Goal: Task Accomplishment & Management: Use online tool/utility

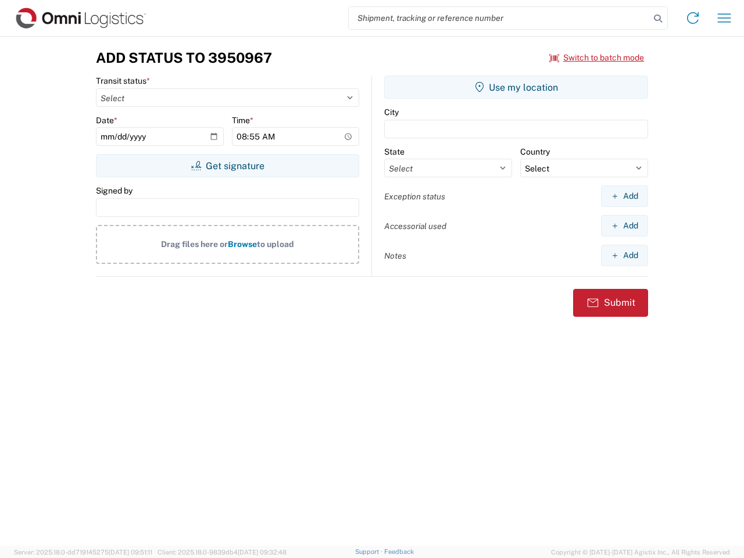
click at [499, 18] on input "search" at bounding box center [499, 18] width 301 height 22
click at [658, 19] on icon at bounding box center [658, 18] width 16 height 16
click at [693, 18] on icon at bounding box center [692, 18] width 19 height 19
click at [724, 18] on icon "button" at bounding box center [724, 17] width 13 height 9
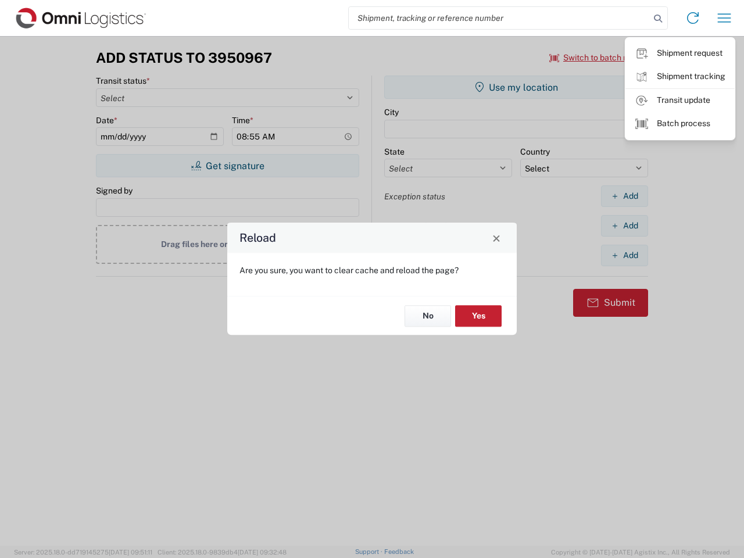
click at [227, 166] on div "Reload Are you sure, you want to clear cache and reload the page? No Yes" at bounding box center [372, 279] width 744 height 558
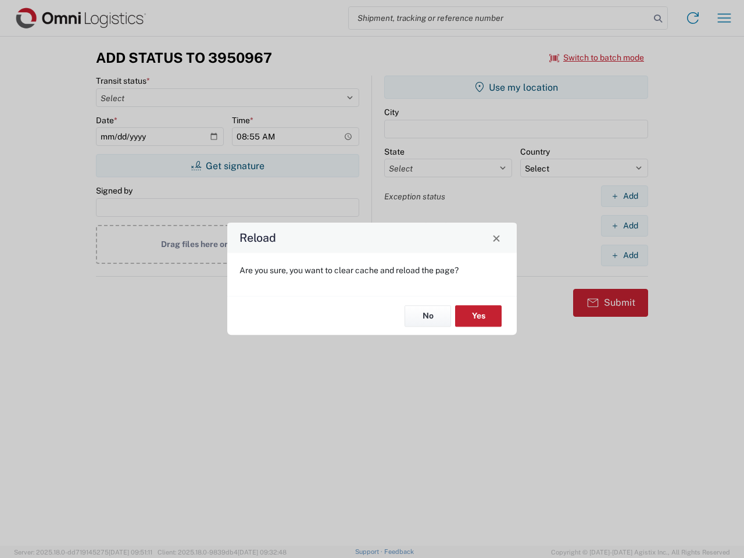
click at [516, 87] on div "Reload Are you sure, you want to clear cache and reload the page? No Yes" at bounding box center [372, 279] width 744 height 558
click at [624, 196] on div "Reload Are you sure, you want to clear cache and reload the page? No Yes" at bounding box center [372, 279] width 744 height 558
click at [624, 225] on div "Reload Are you sure, you want to clear cache and reload the page? No Yes" at bounding box center [372, 279] width 744 height 558
click at [624, 255] on div "Reload Are you sure, you want to clear cache and reload the page? No Yes" at bounding box center [372, 279] width 744 height 558
